Goal: Task Accomplishment & Management: Use online tool/utility

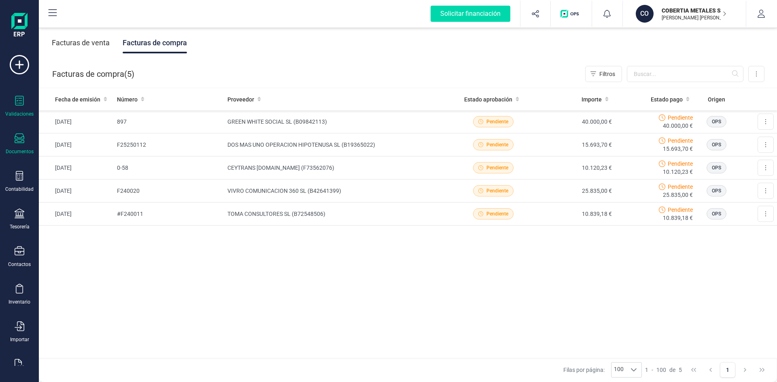
click at [25, 104] on div "Validaciones" at bounding box center [19, 106] width 32 height 21
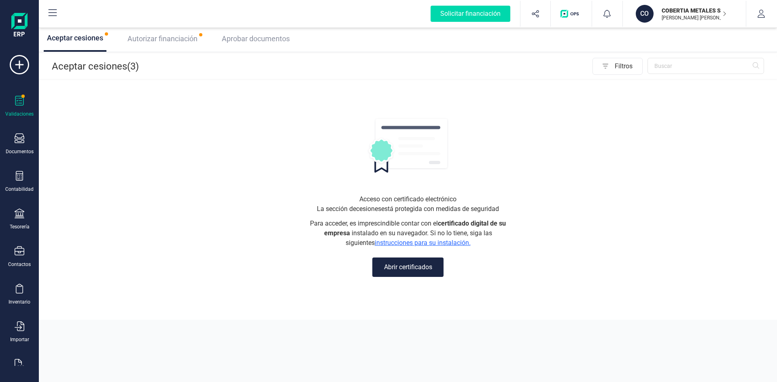
click at [174, 41] on span "Autorizar financiación" at bounding box center [162, 38] width 70 height 8
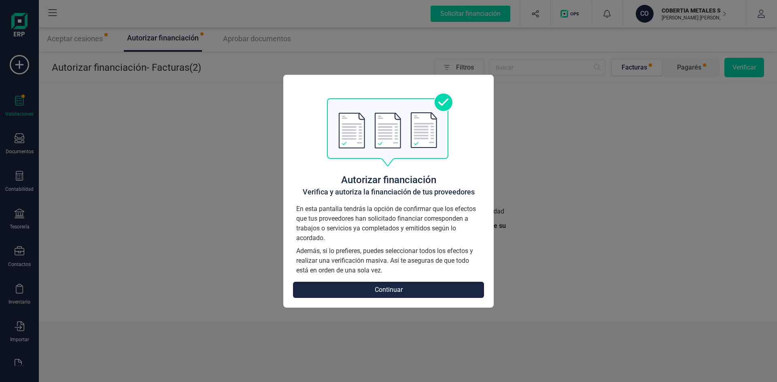
click at [394, 292] on button "Continuar" at bounding box center [388, 290] width 191 height 16
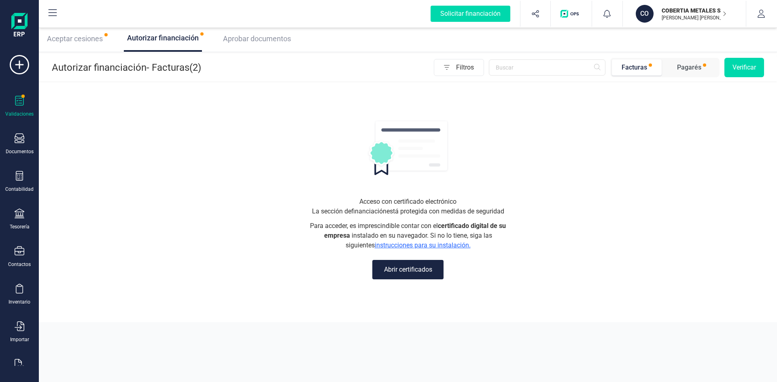
click at [259, 42] on span "Aprobar documentos" at bounding box center [257, 38] width 68 height 8
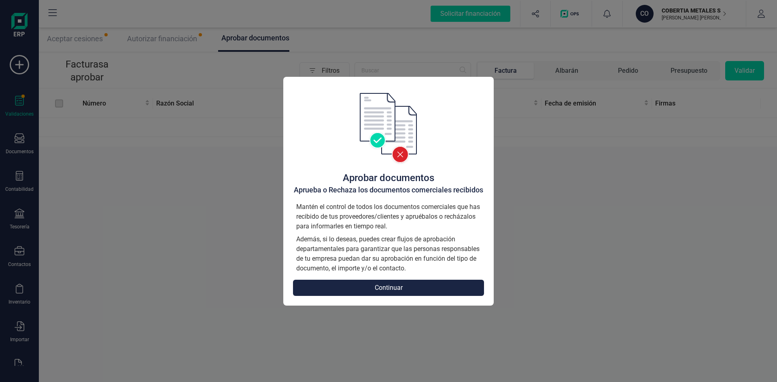
click at [389, 293] on button "Continuar" at bounding box center [388, 288] width 191 height 16
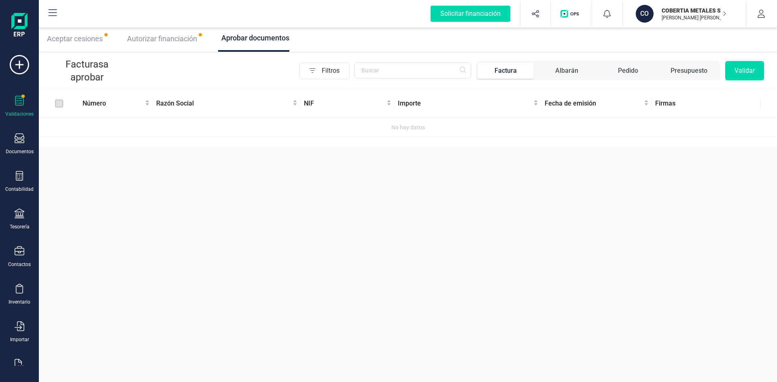
click at [77, 33] on div "Aceptar cesiones" at bounding box center [75, 39] width 62 height 26
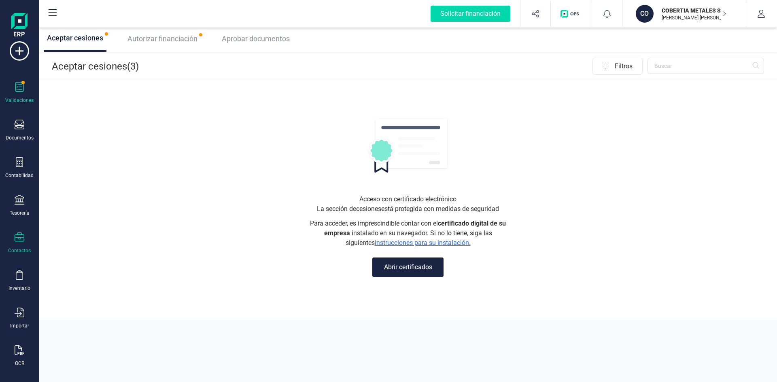
scroll to position [21, 0]
click at [182, 41] on span "Autorizar financiación" at bounding box center [162, 38] width 70 height 8
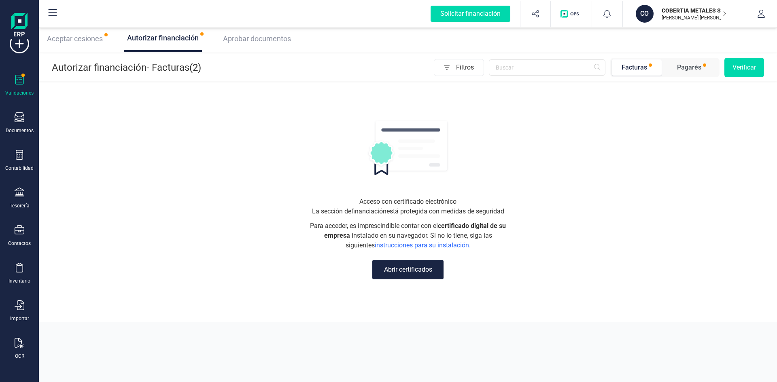
click at [684, 68] on div "Pagarés" at bounding box center [689, 68] width 24 height 10
click at [634, 68] on div "Facturas" at bounding box center [633, 68] width 25 height 10
click at [400, 274] on button "Abrir certificados" at bounding box center [407, 269] width 71 height 19
click at [404, 284] on div "Acceso con certificado electrónico La sección de financiación está protegida co…" at bounding box center [408, 238] width 202 height 104
click at [406, 271] on button "Abrir certificados" at bounding box center [407, 269] width 71 height 19
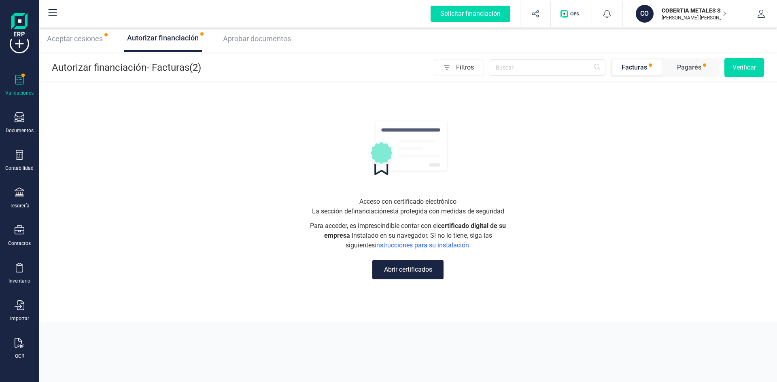
click at [270, 34] on div "Aprobar documentos" at bounding box center [255, 38] width 71 height 11
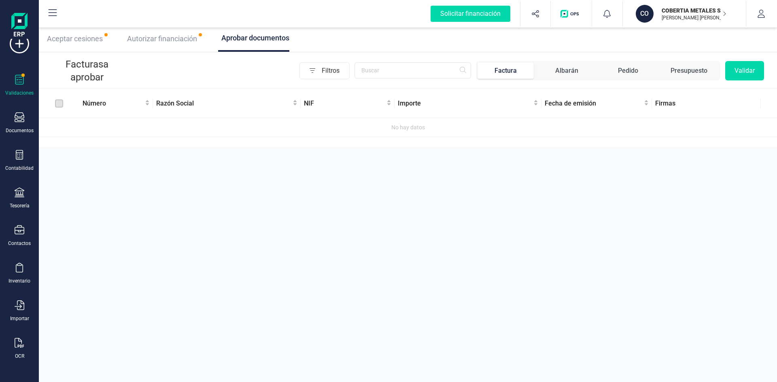
click at [168, 37] on span "Autorizar financiación" at bounding box center [162, 38] width 70 height 8
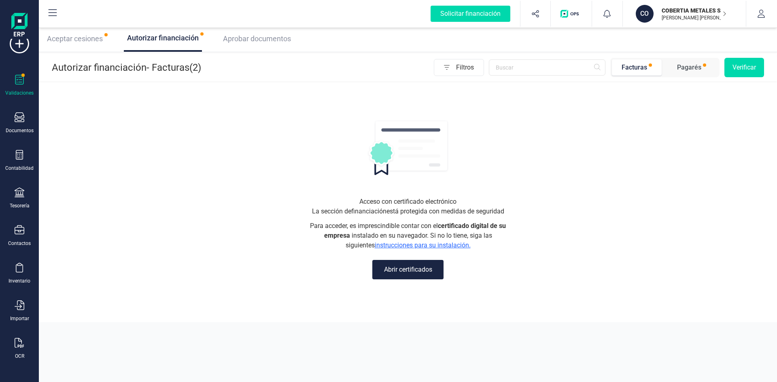
click at [69, 42] on span "Aceptar cesiones" at bounding box center [75, 38] width 56 height 8
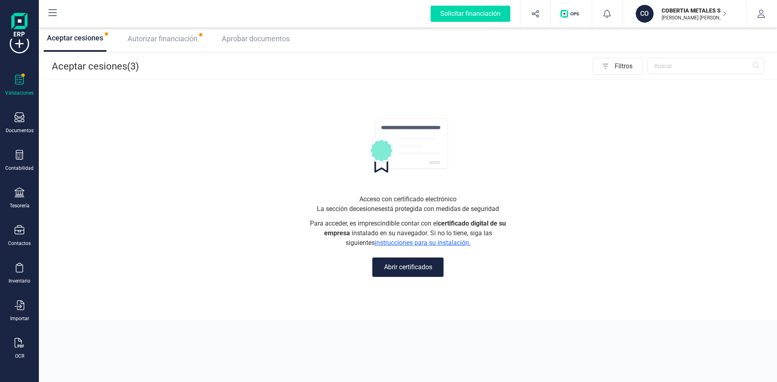
click at [171, 41] on span "Autorizar financiación" at bounding box center [162, 38] width 70 height 8
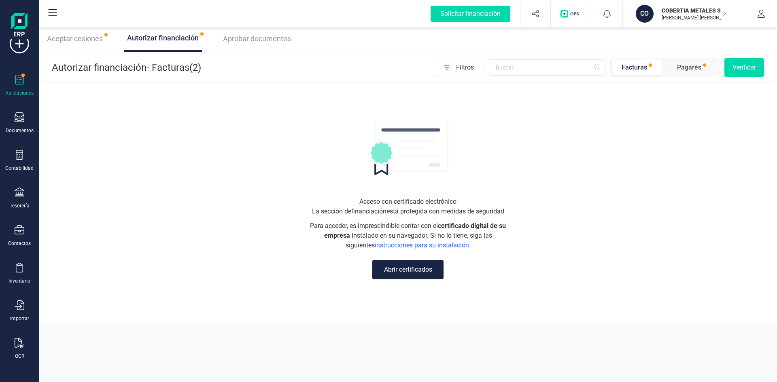
click at [408, 275] on button "Abrir certificados" at bounding box center [407, 269] width 71 height 19
click at [405, 269] on button "Abrir certificados" at bounding box center [407, 269] width 71 height 19
click at [395, 273] on button "Abrir certificados" at bounding box center [407, 269] width 71 height 19
click at [417, 273] on button "Abrir certificados" at bounding box center [407, 269] width 71 height 19
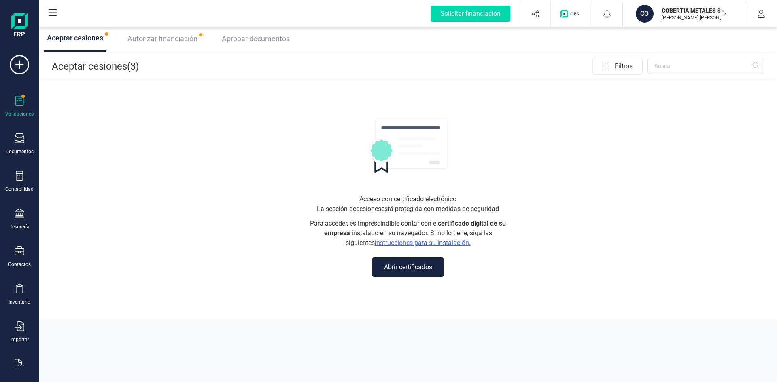
click at [178, 34] on span "Autorizar financiación" at bounding box center [162, 38] width 70 height 8
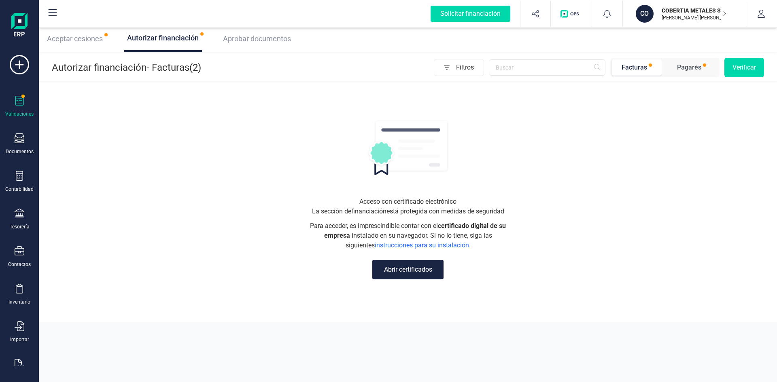
click at [414, 265] on button "Abrir certificados" at bounding box center [407, 269] width 71 height 19
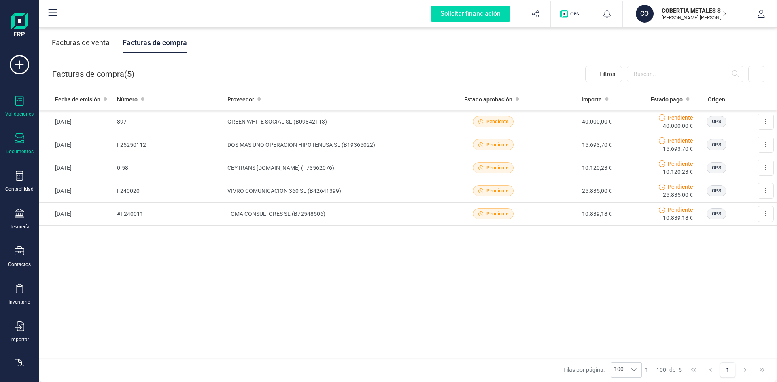
click at [19, 101] on icon at bounding box center [19, 101] width 8 height 10
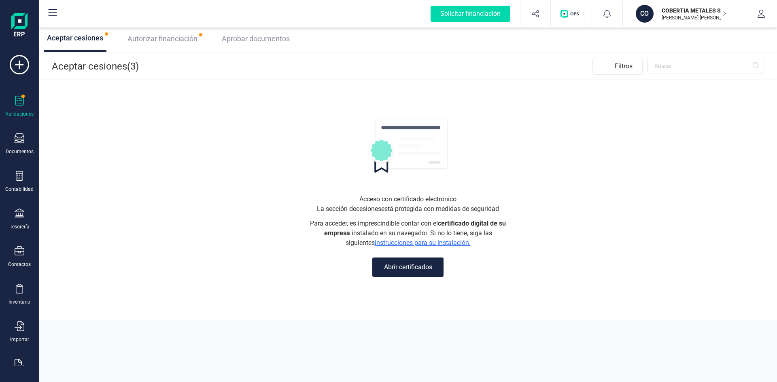
click at [404, 269] on button "Abrir certificados" at bounding box center [407, 267] width 71 height 19
click at [169, 36] on span "Autorizar financiación" at bounding box center [162, 38] width 70 height 8
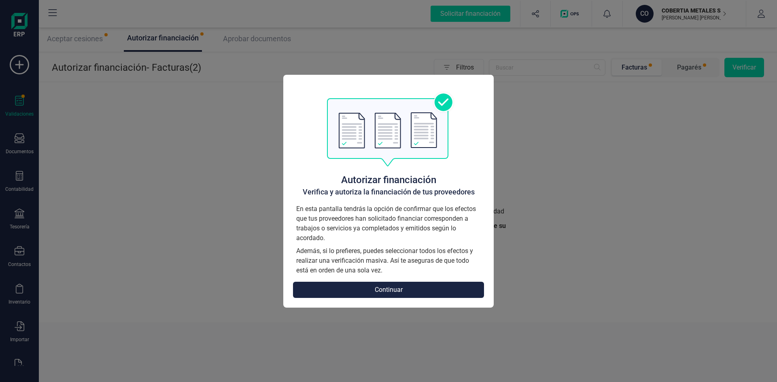
click at [409, 287] on button "Continuar" at bounding box center [388, 290] width 191 height 16
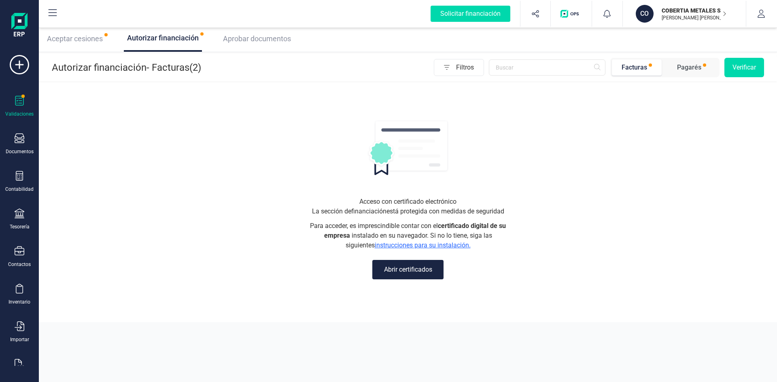
click at [398, 270] on button "Abrir certificados" at bounding box center [407, 269] width 71 height 19
click at [694, 66] on div "Pagarés" at bounding box center [689, 68] width 24 height 10
click at [757, 57] on div "Autorizar financiación - Pagarés (3) Filtros Facturas Pagarés Verificar" at bounding box center [408, 68] width 738 height 28
click at [751, 66] on button "Verificar" at bounding box center [744, 67] width 40 height 19
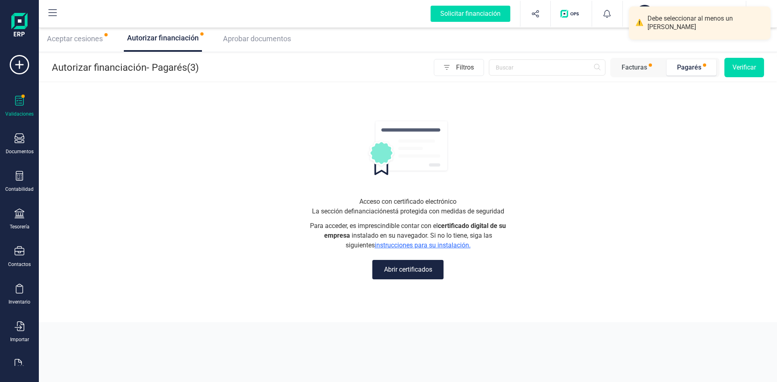
click at [266, 36] on span "Aprobar documentos" at bounding box center [257, 38] width 68 height 8
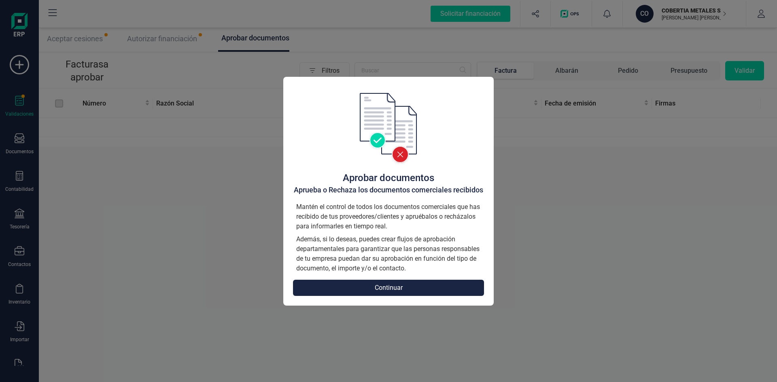
click at [381, 287] on button "Continuar" at bounding box center [388, 288] width 191 height 16
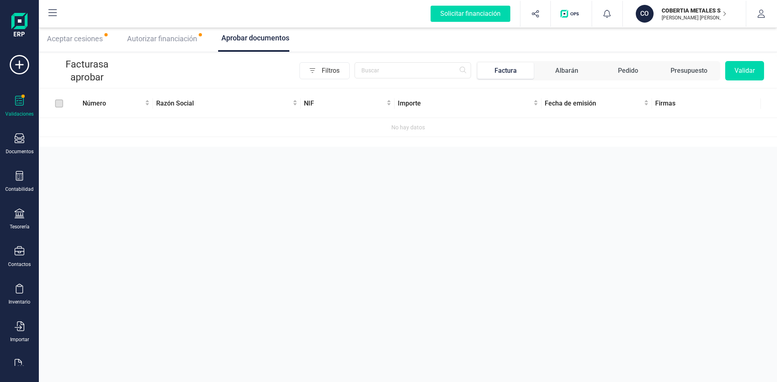
click at [89, 40] on span "Aceptar cesiones" at bounding box center [75, 38] width 56 height 8
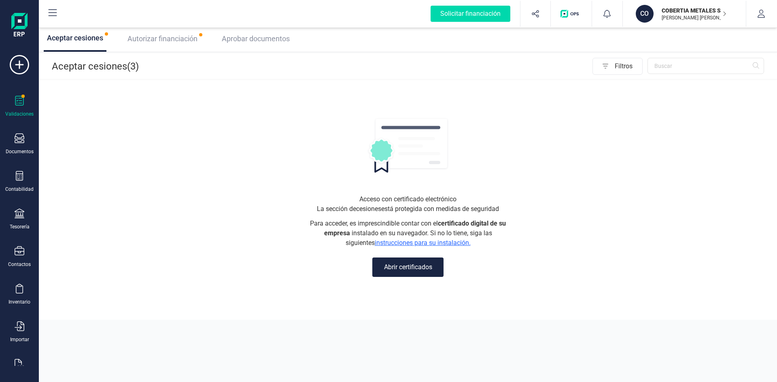
click at [82, 68] on p "Aceptar cesiones (3)" at bounding box center [95, 66] width 87 height 13
click at [130, 65] on p "Aceptar cesiones (3)" at bounding box center [95, 66] width 87 height 13
click at [129, 65] on p "Aceptar cesiones (3)" at bounding box center [95, 66] width 87 height 13
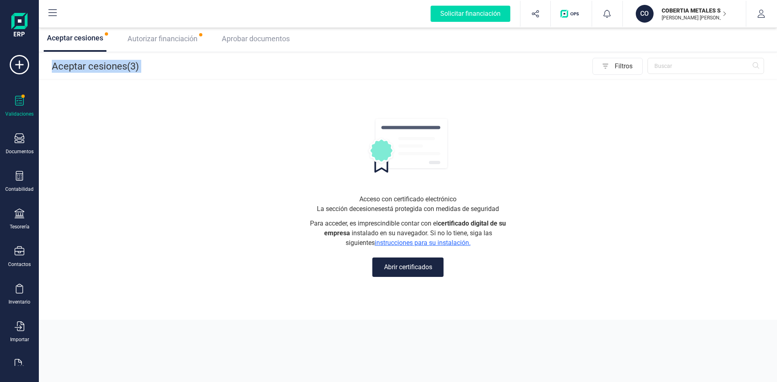
click at [417, 274] on button "Abrir certificados" at bounding box center [407, 267] width 71 height 19
click at [398, 260] on button "Abrir certificados" at bounding box center [407, 267] width 71 height 19
click at [396, 275] on button "Abrir certificados" at bounding box center [407, 267] width 71 height 19
click at [167, 37] on span "Autorizar financiación" at bounding box center [162, 38] width 70 height 8
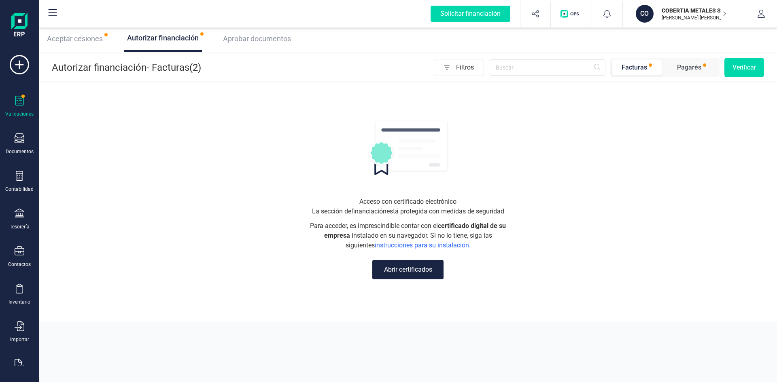
click at [400, 257] on div "Acceso con certificado electrónico La sección de financiación está protegida co…" at bounding box center [408, 238] width 202 height 104
click at [396, 278] on button "Abrir certificados" at bounding box center [407, 269] width 71 height 19
click at [398, 272] on button "Abrir certificados" at bounding box center [407, 269] width 71 height 19
